Goal: Navigation & Orientation: Go to known website

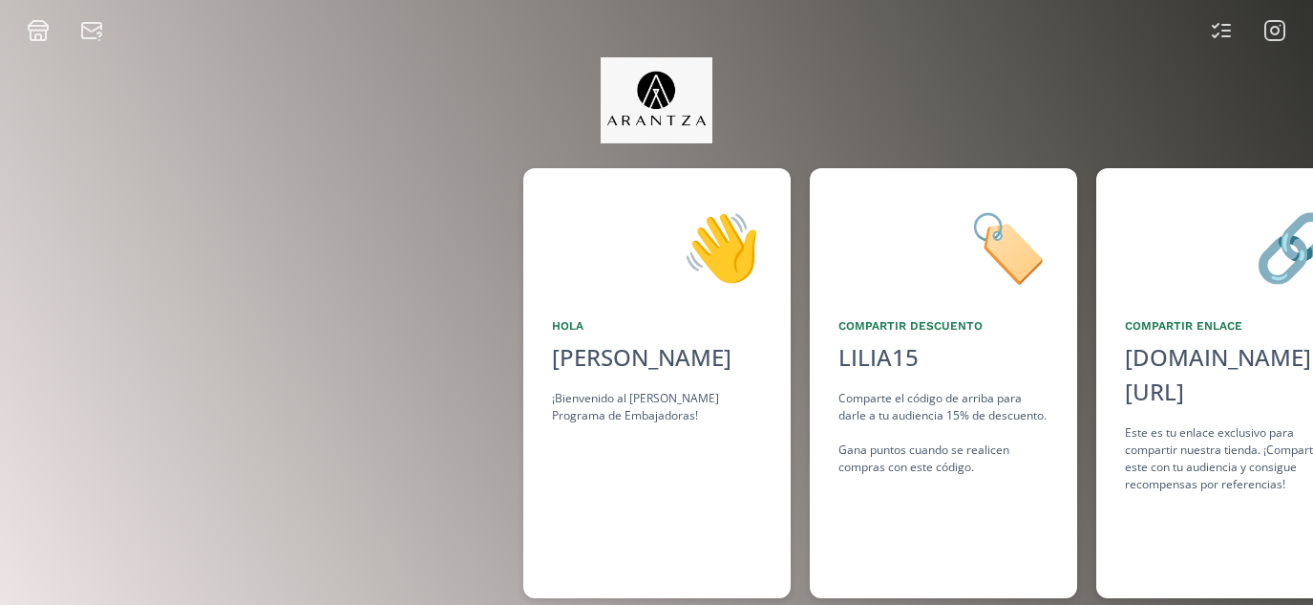
scroll to position [0, 1433]
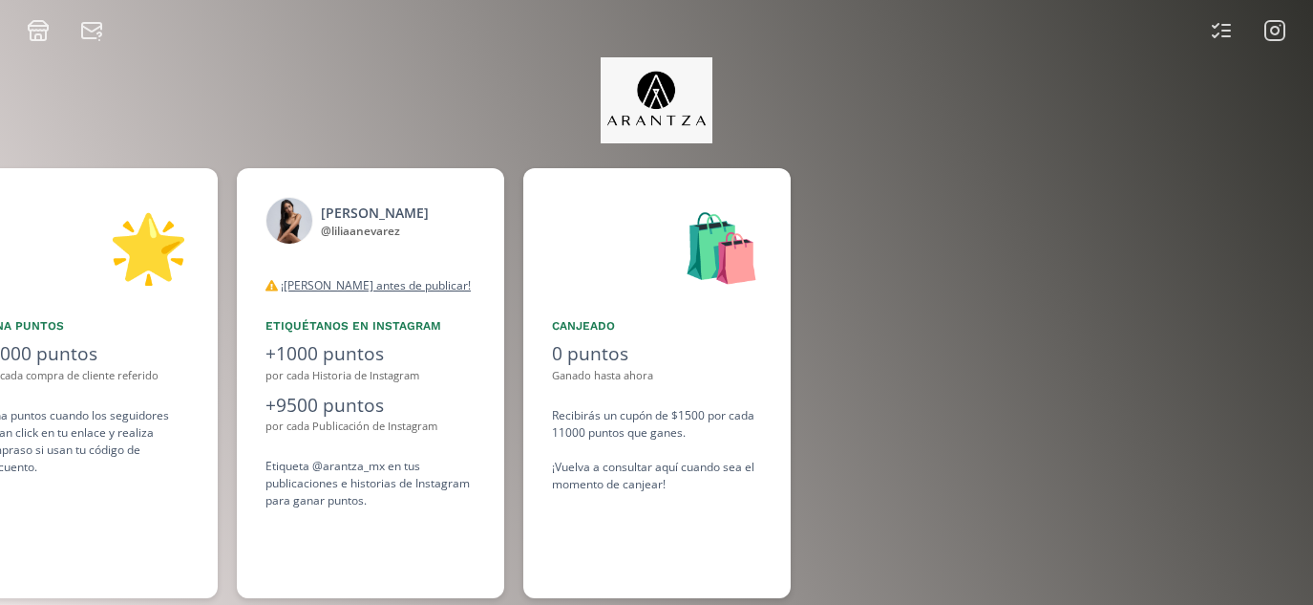
click at [1266, 32] on rect at bounding box center [1275, 30] width 19 height 19
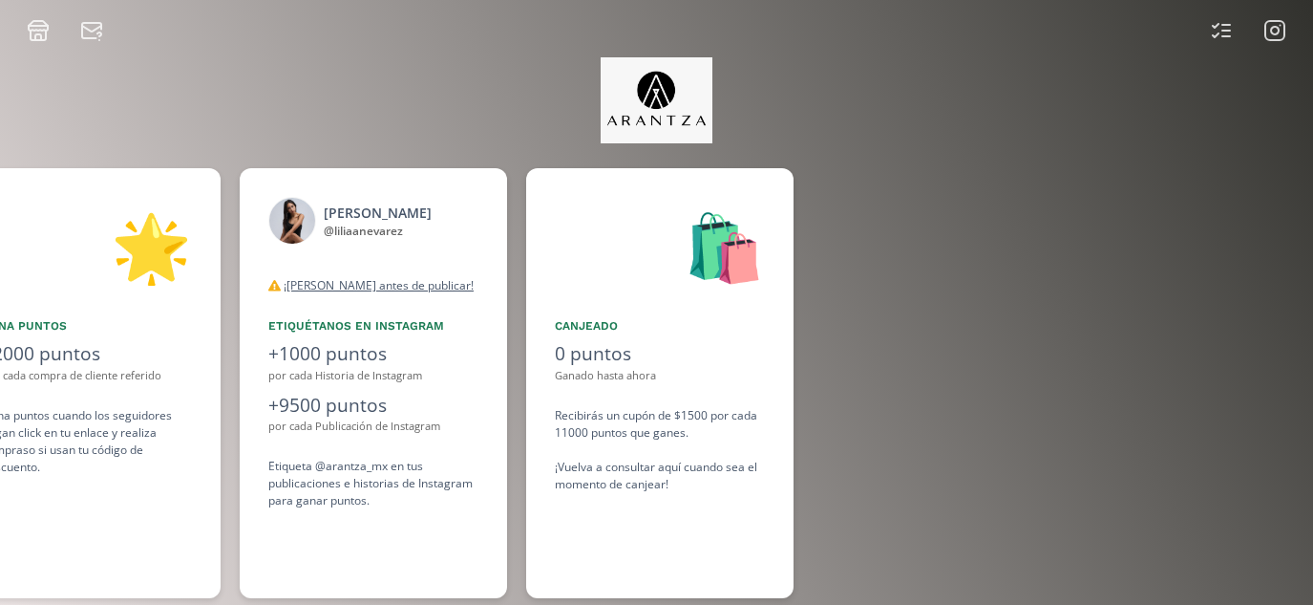
scroll to position [0, 1433]
